Goal: Task Accomplishment & Management: Manage account settings

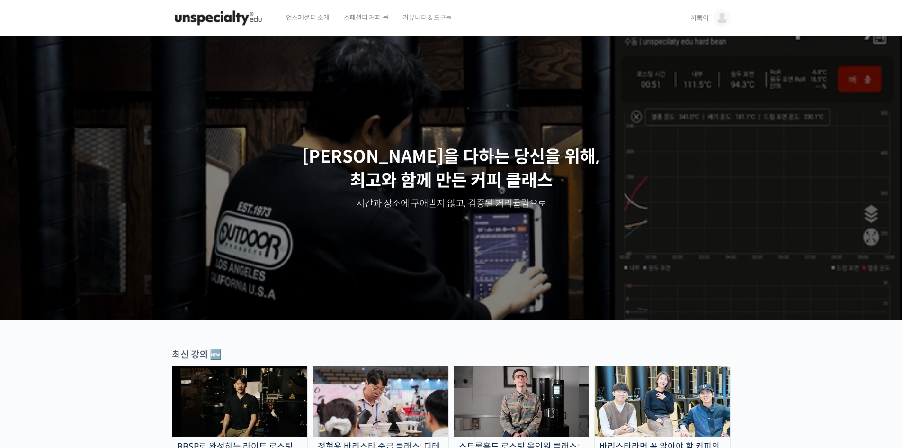
click at [699, 25] on link "끼룩이" at bounding box center [711, 18] width 40 height 36
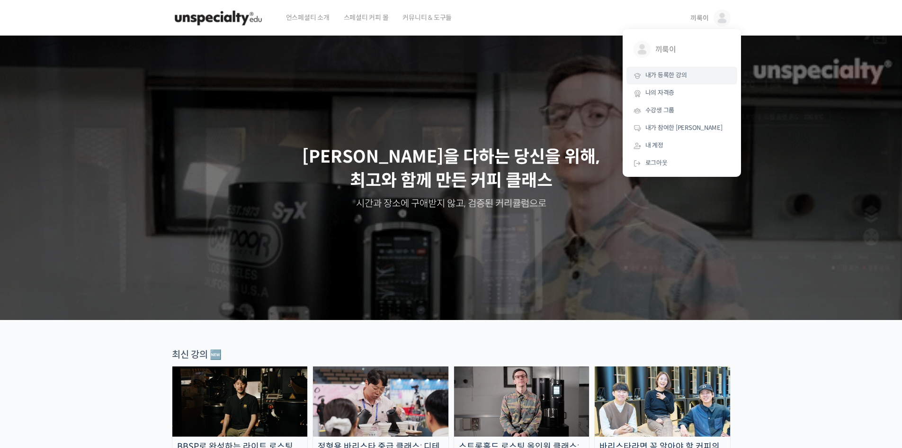
click at [684, 75] on span "내가 등록한 강의" at bounding box center [667, 75] width 42 height 8
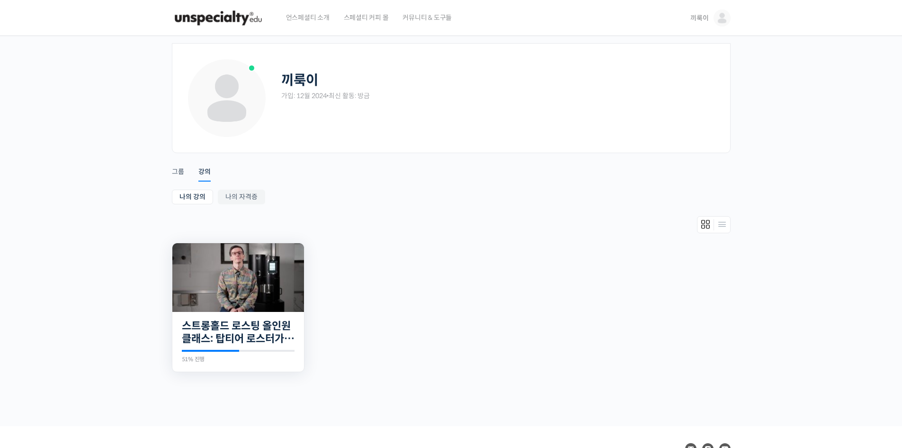
click at [232, 301] on img at bounding box center [238, 277] width 132 height 69
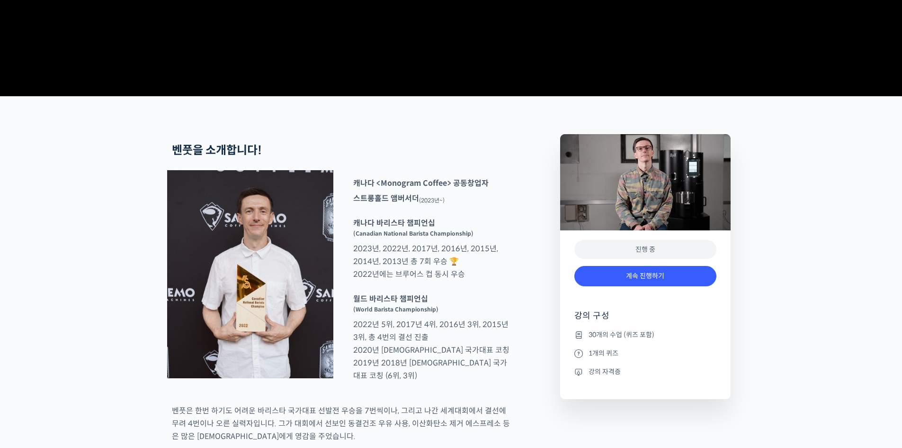
scroll to position [284, 0]
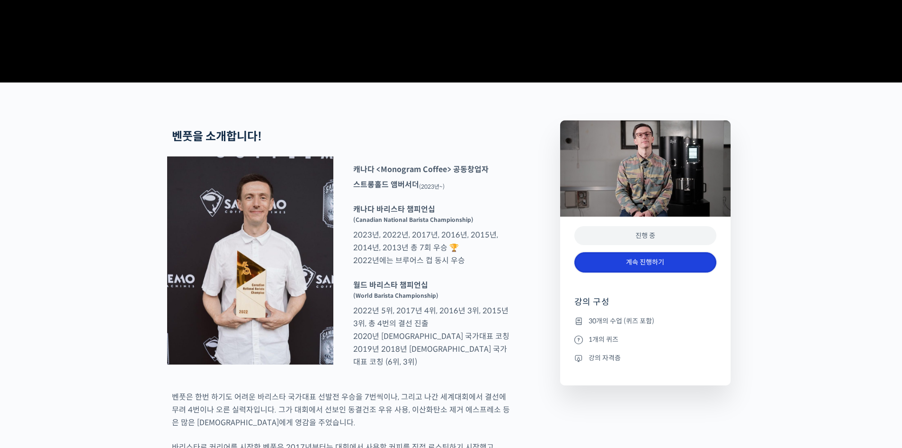
click at [654, 272] on link "계속 진행하기" at bounding box center [646, 262] width 142 height 20
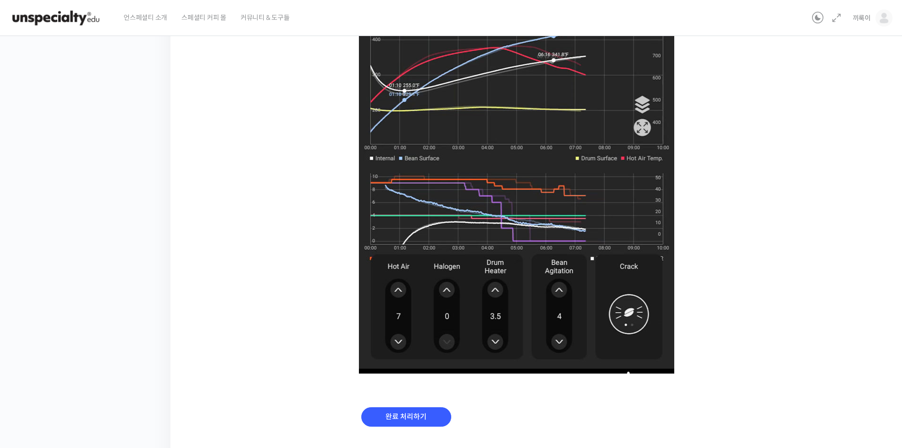
scroll to position [558, 0]
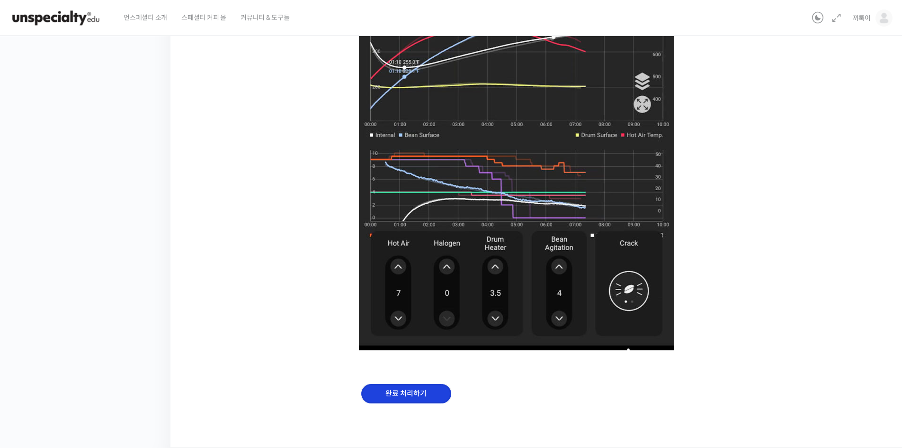
click at [414, 397] on input "완료 처리하기" at bounding box center [406, 393] width 90 height 19
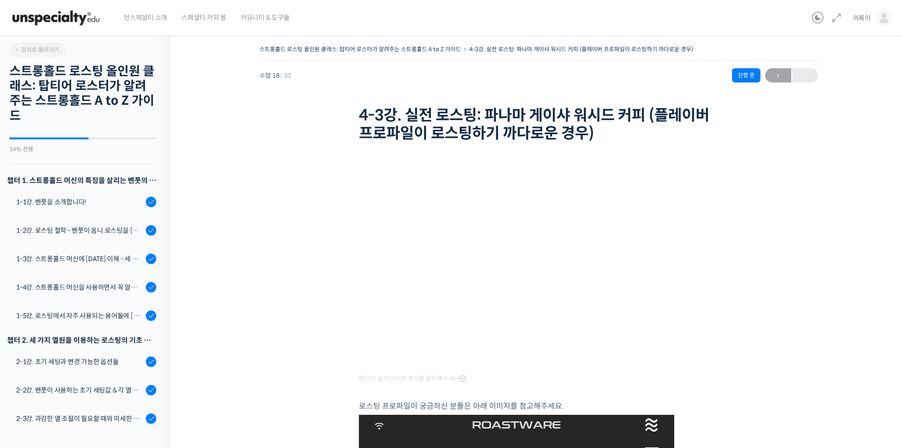
scroll to position [689, 0]
